Goal: Task Accomplishment & Management: Manage account settings

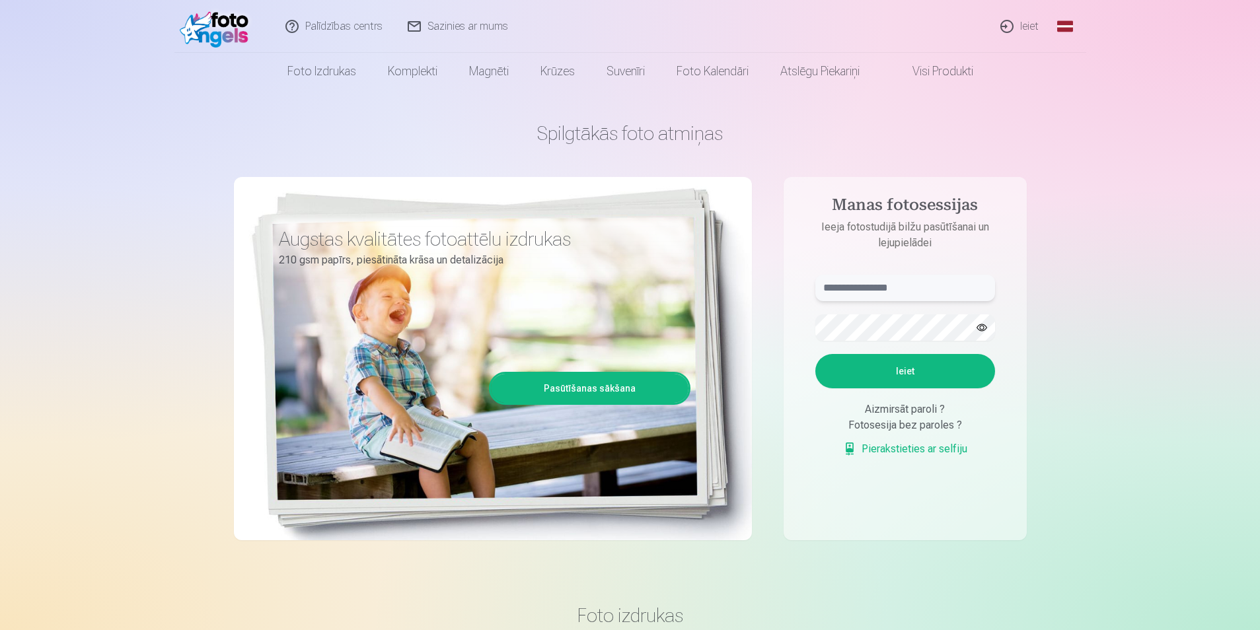
click at [604, 283] on input "text" at bounding box center [905, 288] width 180 height 26
type input "**********"
click at [604, 363] on button "Ieiet" at bounding box center [905, 371] width 180 height 34
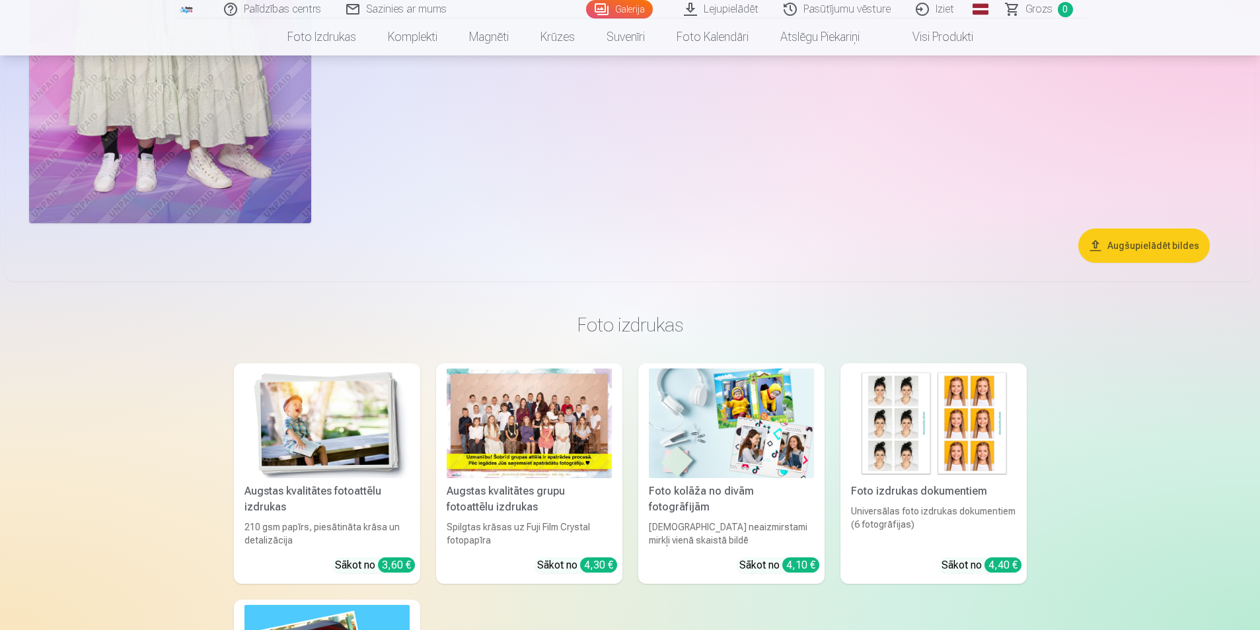
scroll to position [10767, 0]
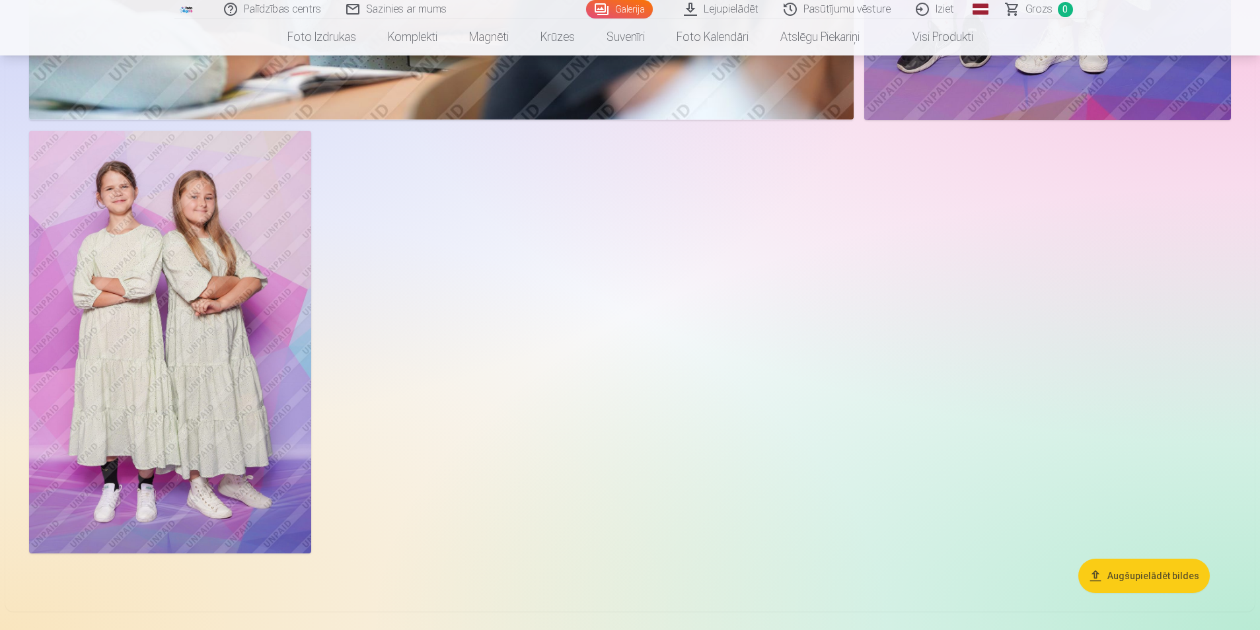
click at [158, 277] on img at bounding box center [170, 342] width 282 height 423
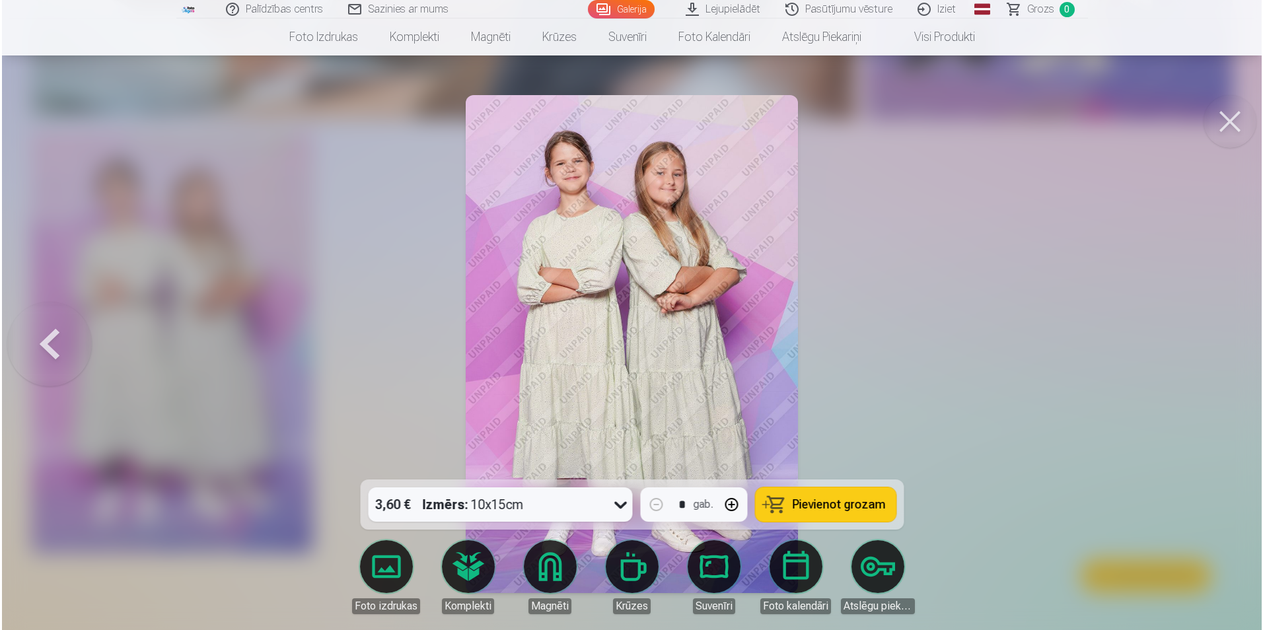
scroll to position [10795, 0]
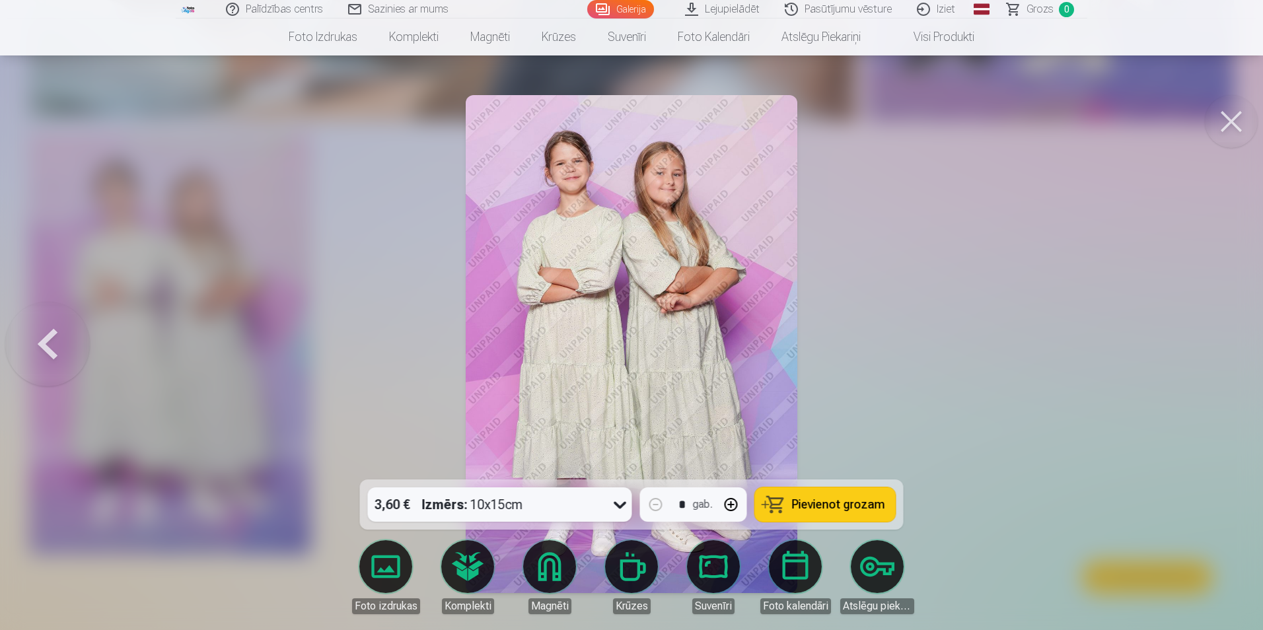
click at [1233, 120] on button at bounding box center [1231, 121] width 53 height 53
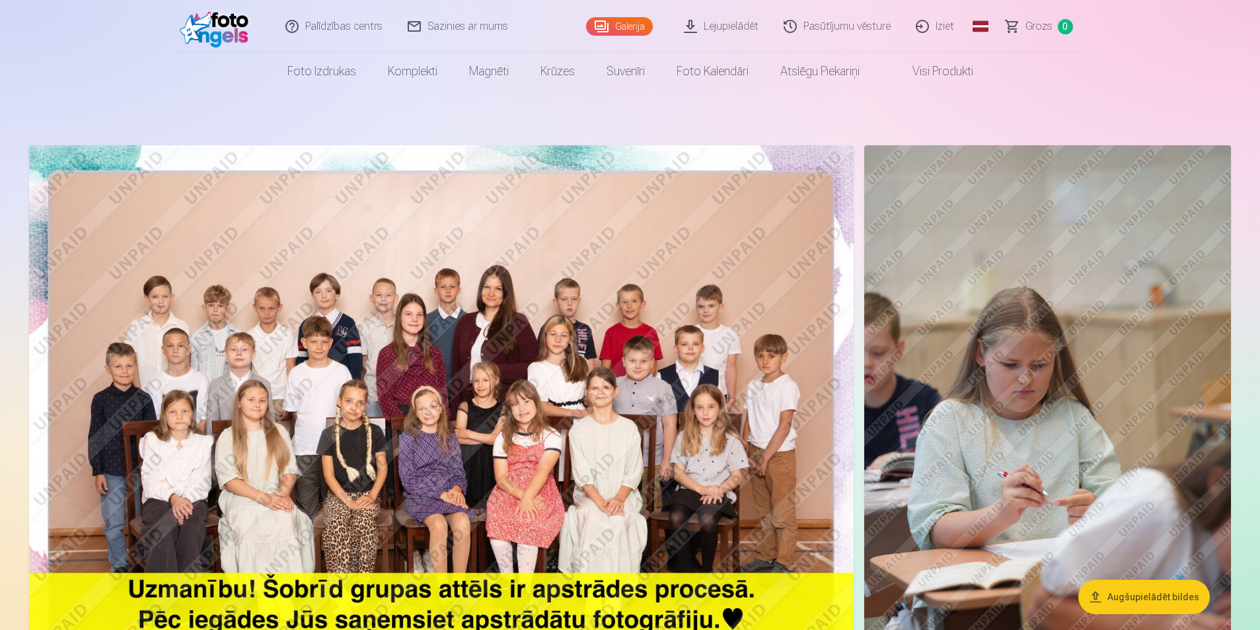
click at [113, 63] on nav "Foto izdrukas Augstas kvalitātes fotoattēlu izdrukas 210 gsm papīrs, piesātināt…" at bounding box center [630, 71] width 1260 height 37
